Goal: Task Accomplishment & Management: Use online tool/utility

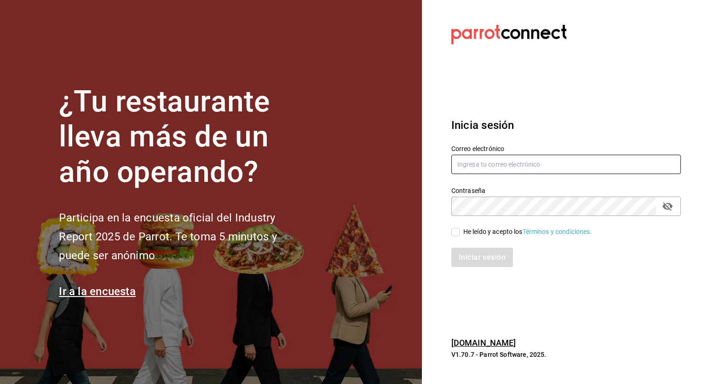
type input "[EMAIL_ADDRESS][DOMAIN_NAME]"
click at [455, 231] on input "He leído y acepto los Términos y condiciones." at bounding box center [455, 232] width 8 height 8
checkbox input "true"
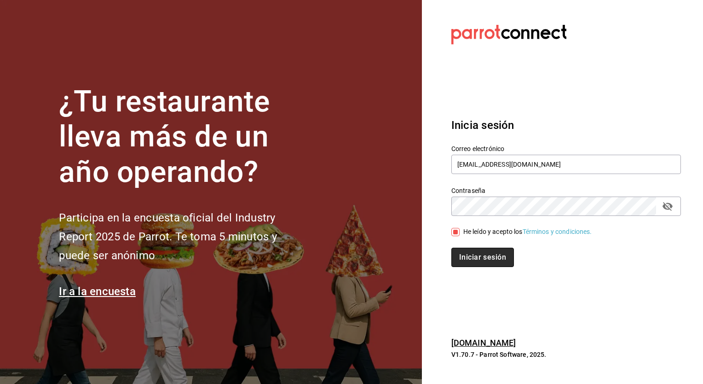
click at [462, 251] on button "Iniciar sesión" at bounding box center [482, 257] width 63 height 19
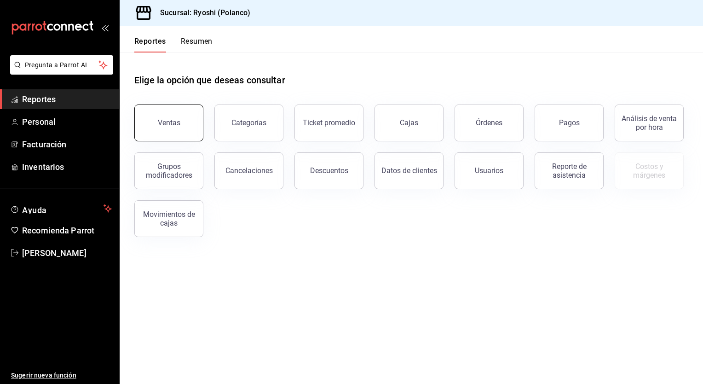
click at [160, 133] on button "Ventas" at bounding box center [168, 122] width 69 height 37
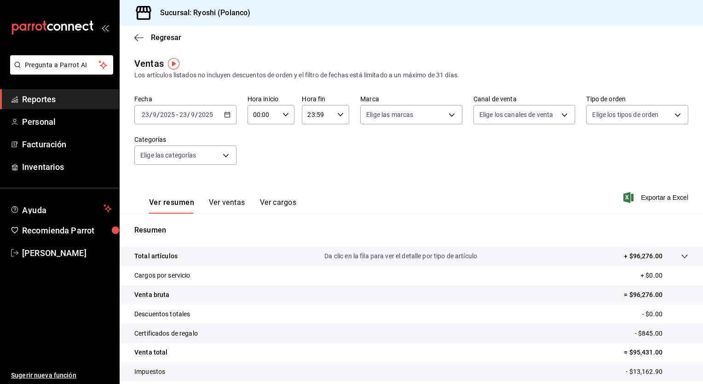
click at [225, 119] on div "2025-09-23 23 / 9 / 2025 - 2025-09-23 23 / 9 / 2025" at bounding box center [185, 114] width 102 height 19
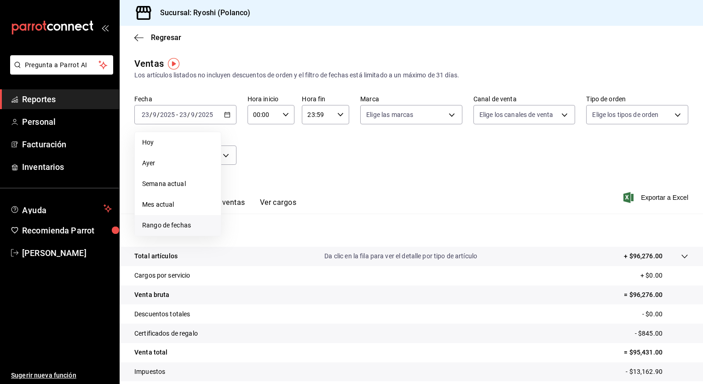
click at [164, 225] on span "Rango de fechas" at bounding box center [177, 225] width 71 height 10
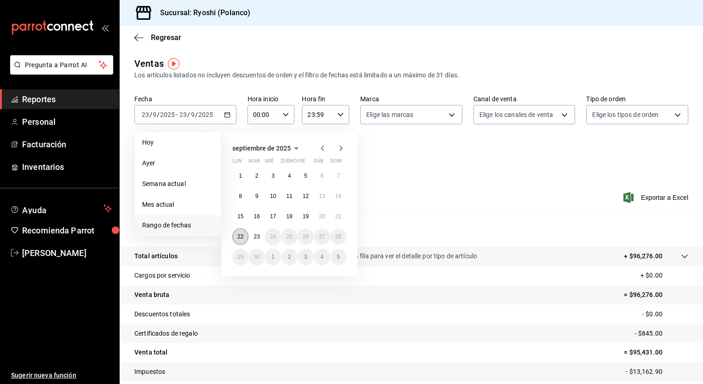
click at [239, 233] on abbr "22" at bounding box center [240, 236] width 6 height 6
click at [258, 237] on abbr "23" at bounding box center [257, 236] width 6 height 6
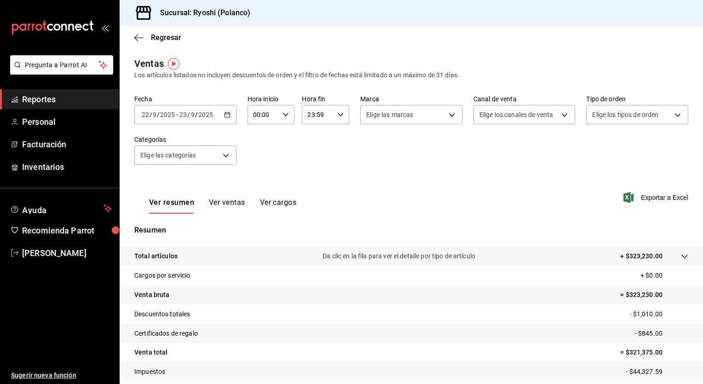
click at [284, 116] on icon "button" at bounding box center [285, 114] width 6 height 6
click at [261, 141] on span "00" at bounding box center [258, 137] width 9 height 7
click at [257, 151] on button "05" at bounding box center [258, 156] width 20 height 18
type input "05:00"
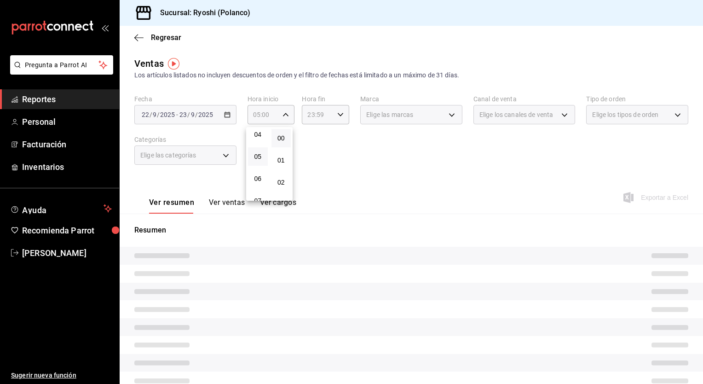
click at [356, 136] on div at bounding box center [351, 192] width 703 height 384
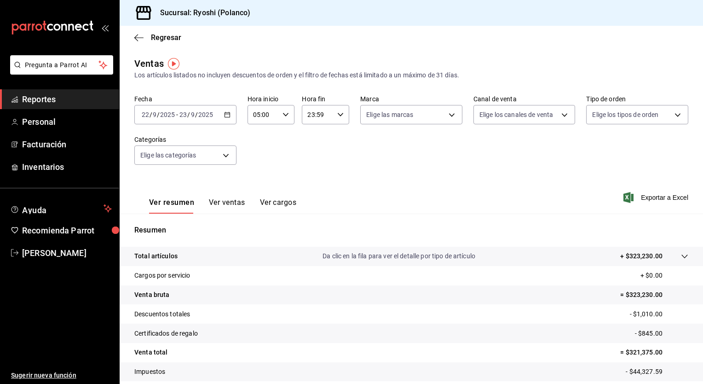
click at [340, 118] on div "23:59 Hora fin" at bounding box center [325, 114] width 47 height 19
click at [315, 147] on span "21" at bounding box center [311, 145] width 9 height 7
type input "21:59"
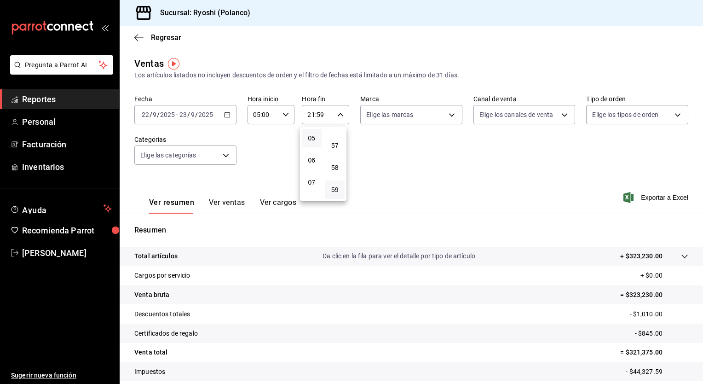
click at [317, 143] on button "05" at bounding box center [312, 138] width 20 height 18
click at [323, 116] on div at bounding box center [351, 192] width 703 height 384
click at [323, 115] on input "05:59" at bounding box center [318, 114] width 32 height 18
click at [332, 145] on span "57" at bounding box center [335, 145] width 9 height 7
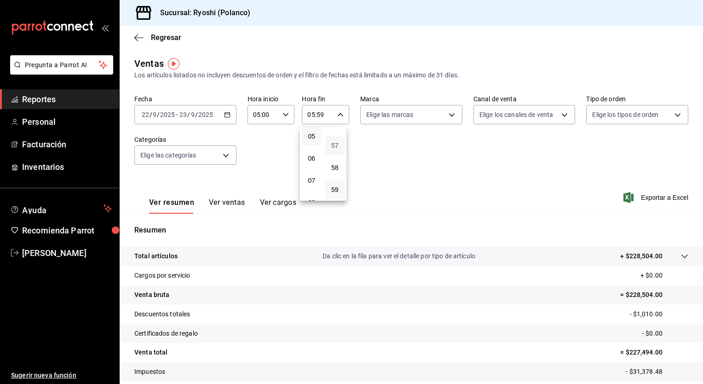
type input "05:57"
click at [332, 145] on button "00" at bounding box center [335, 138] width 20 height 18
type input "05:00"
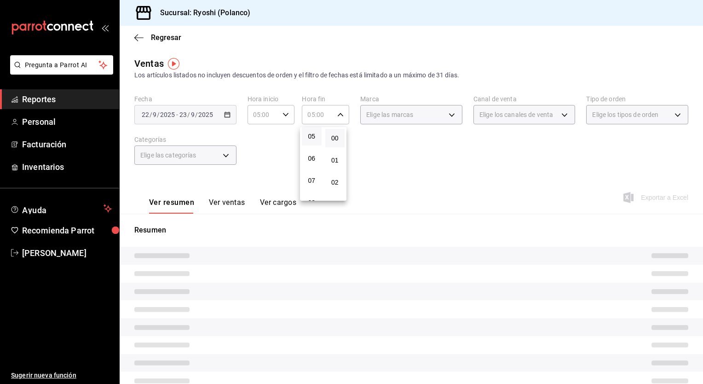
click at [421, 142] on div at bounding box center [351, 192] width 703 height 384
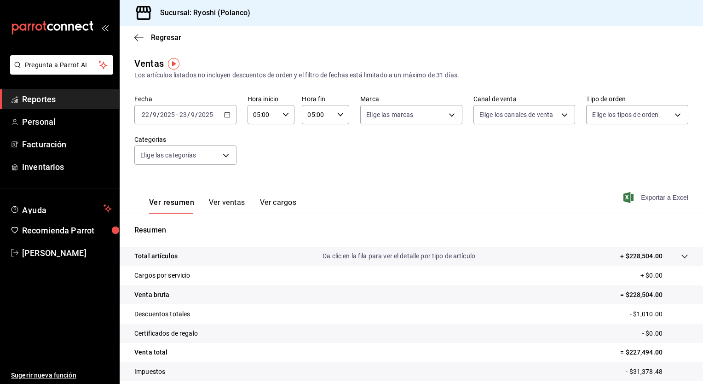
click at [658, 200] on span "Exportar a Excel" at bounding box center [656, 197] width 63 height 11
